Goal: Find specific page/section: Find specific page/section

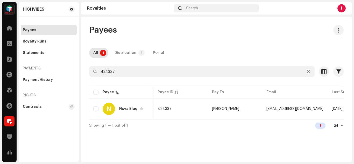
scroll to position [0, 58]
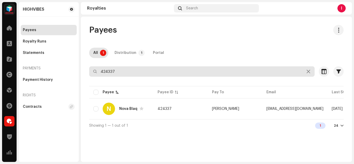
click at [121, 73] on input "424337" at bounding box center [202, 71] width 226 height 10
type input "4"
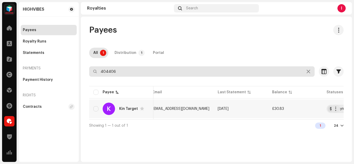
scroll to position [0, 114]
type input "404406"
